Goal: Task Accomplishment & Management: Complete application form

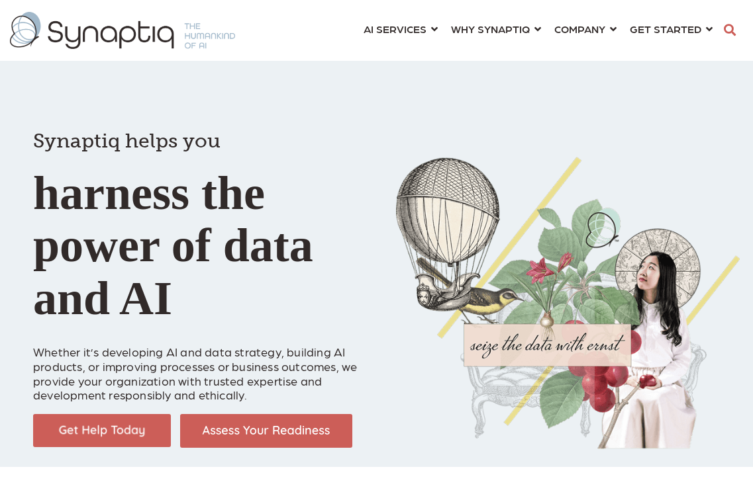
scroll to position [0, 6]
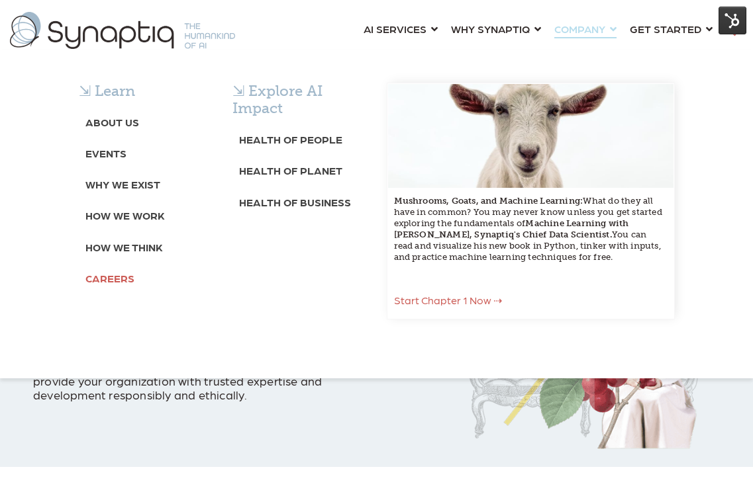
click at [109, 277] on b "Careers" at bounding box center [109, 278] width 49 height 13
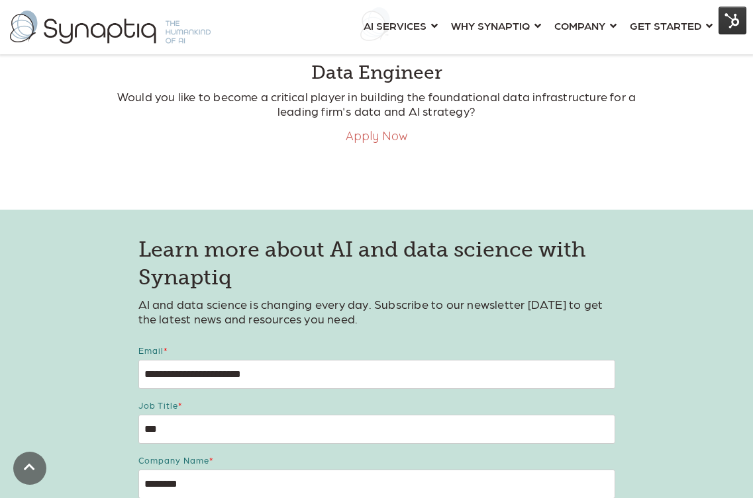
scroll to position [465, 0]
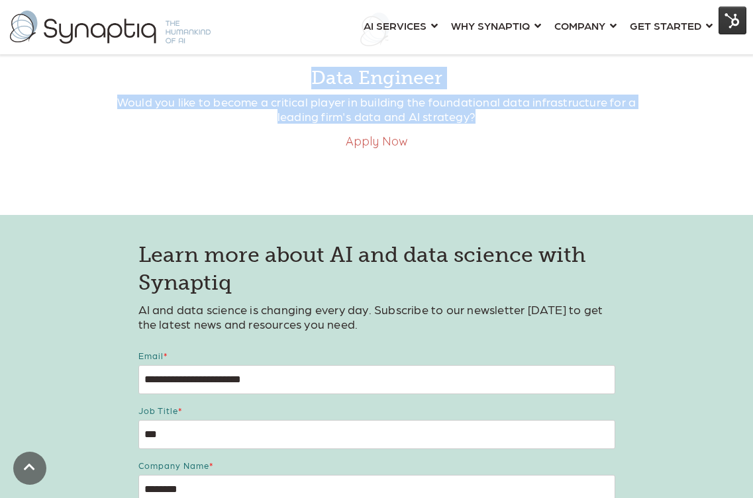
drag, startPoint x: 315, startPoint y: 76, endPoint x: 489, endPoint y: 115, distance: 177.8
click at [489, 115] on div "Data Engineer Would you like to become a critical player in building the founda…" at bounding box center [377, 73] width 530 height 151
copy div "Data Engineer Would you like to become a critical player in building the founda…"
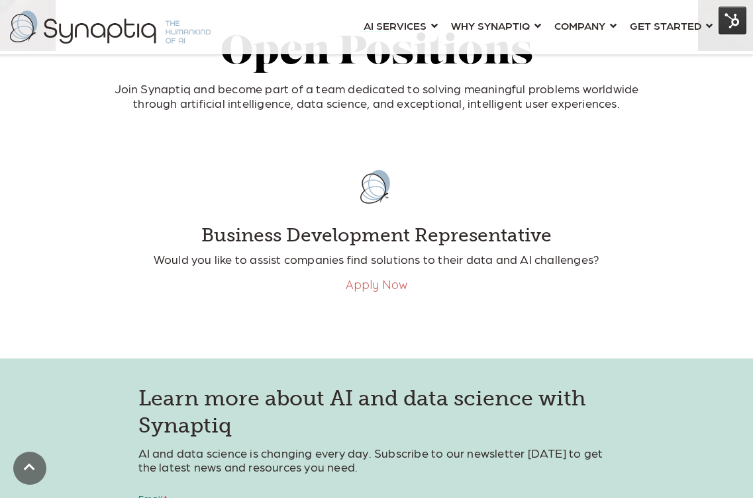
scroll to position [310, 0]
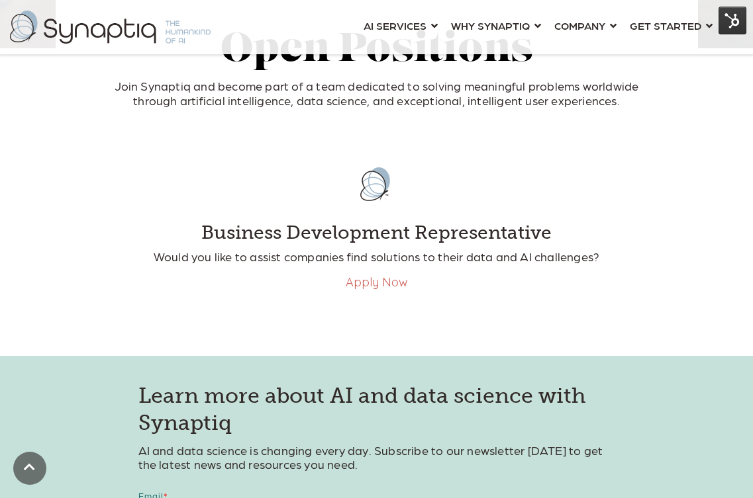
click at [375, 287] on link "Apply Now" at bounding box center [377, 282] width 62 height 15
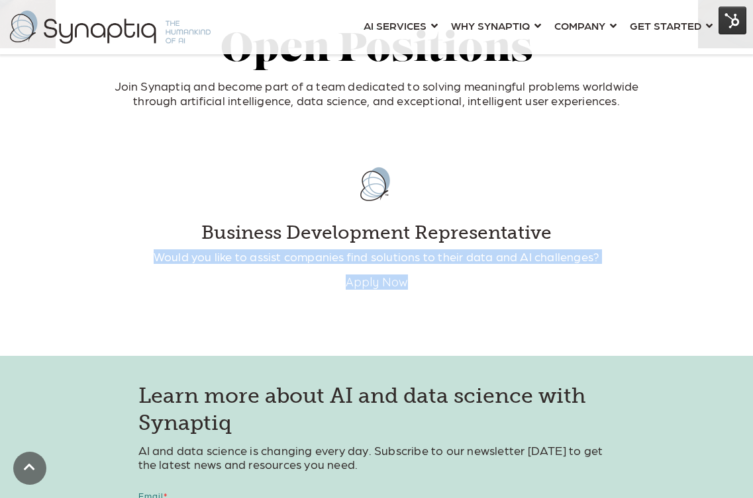
drag, startPoint x: 157, startPoint y: 262, endPoint x: 632, endPoint y: 289, distance: 476.1
click at [632, 289] on div "Business Development Representative Would you like to assist companies find sol…" at bounding box center [377, 221] width 530 height 137
click at [620, 276] on div "Apply Now" at bounding box center [377, 283] width 530 height 14
drag, startPoint x: 606, startPoint y: 260, endPoint x: 154, endPoint y: 259, distance: 452.8
click at [154, 259] on p "Would you like to assist companies find solutions to their data and AI challeng…" at bounding box center [377, 257] width 530 height 15
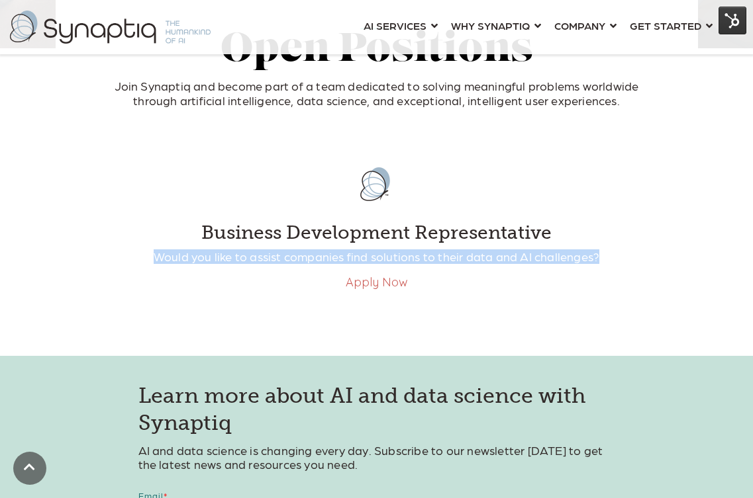
copy p "Would you like to assist companies find solutions to their data and AI challeng…"
click at [367, 281] on link "Apply Now" at bounding box center [377, 282] width 62 height 15
click at [357, 284] on link "Apply Now" at bounding box center [377, 282] width 62 height 15
click at [388, 283] on link "Apply Now" at bounding box center [377, 282] width 62 height 15
click at [357, 285] on link "Apply Now" at bounding box center [377, 282] width 62 height 15
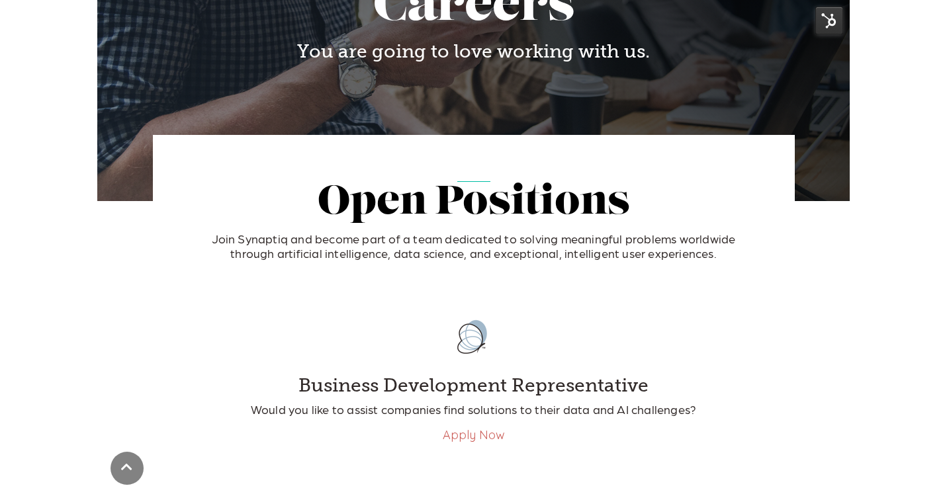
scroll to position [162, 0]
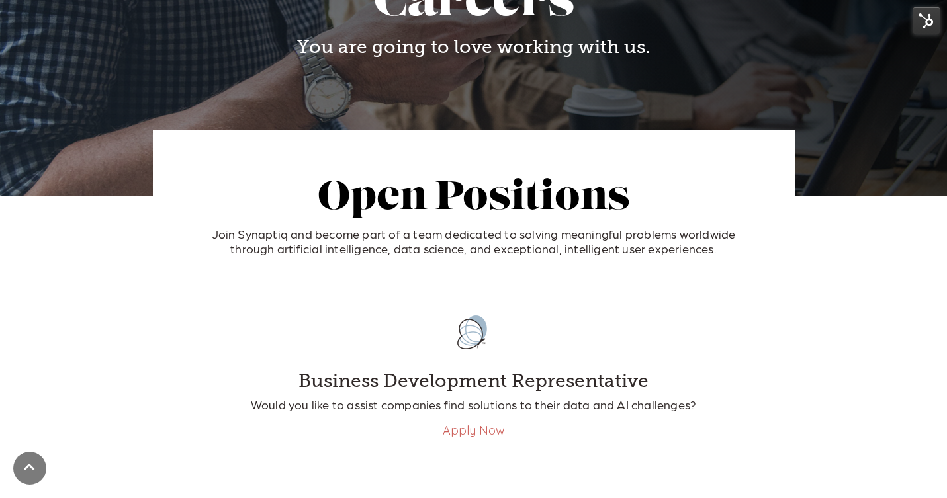
click at [489, 435] on link "Apply Now" at bounding box center [474, 430] width 62 height 15
